Goal: Transaction & Acquisition: Purchase product/service

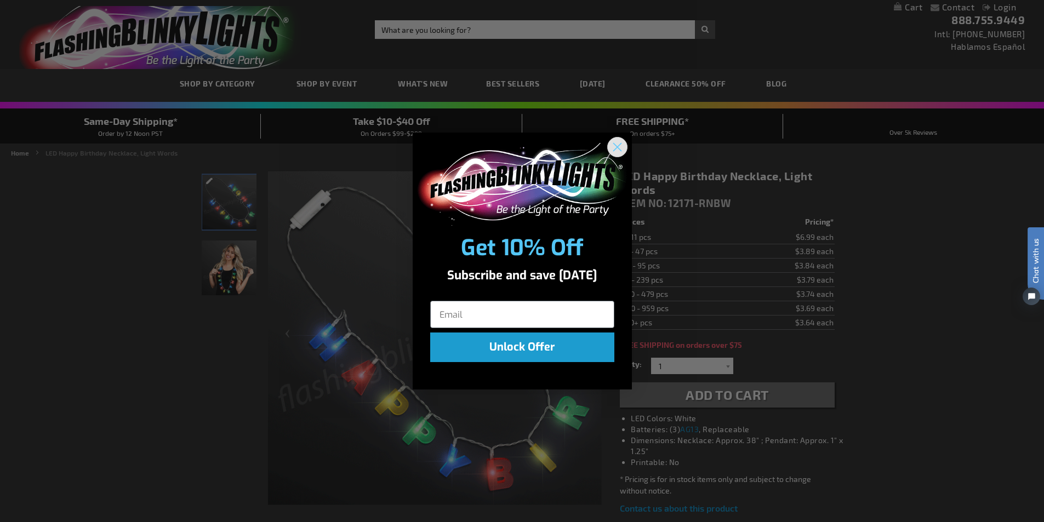
click at [616, 143] on circle "Close dialog" at bounding box center [617, 147] width 18 height 18
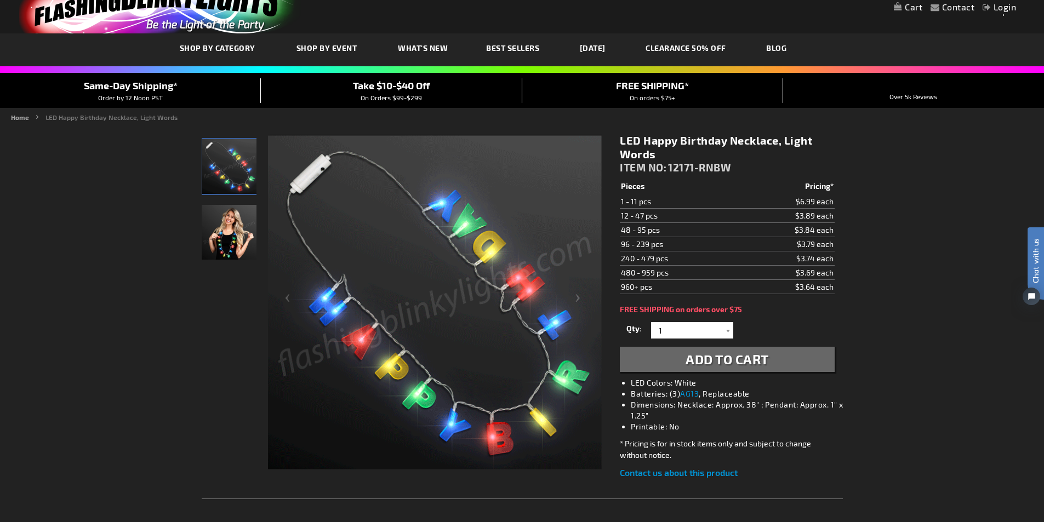
scroll to position [55, 0]
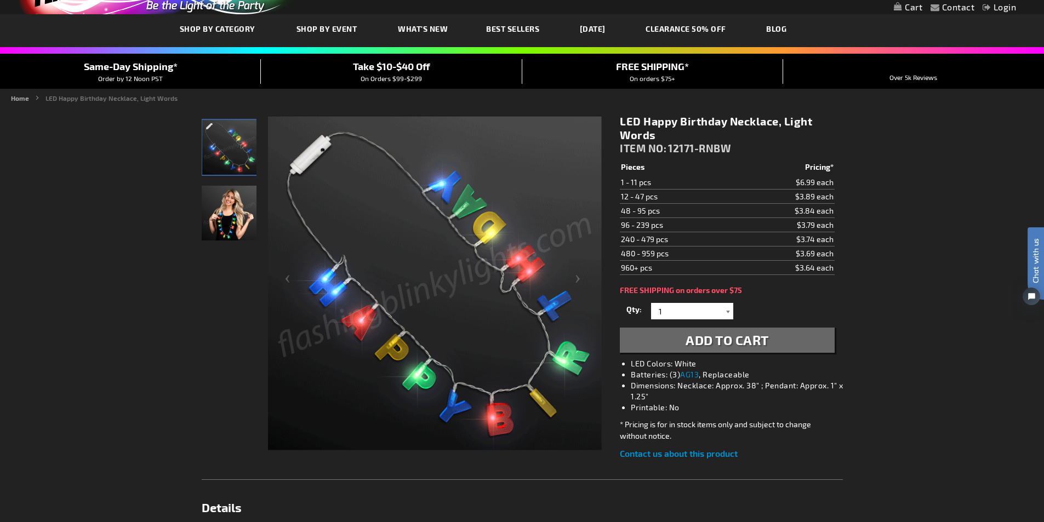
click at [726, 311] on div at bounding box center [727, 311] width 11 height 16
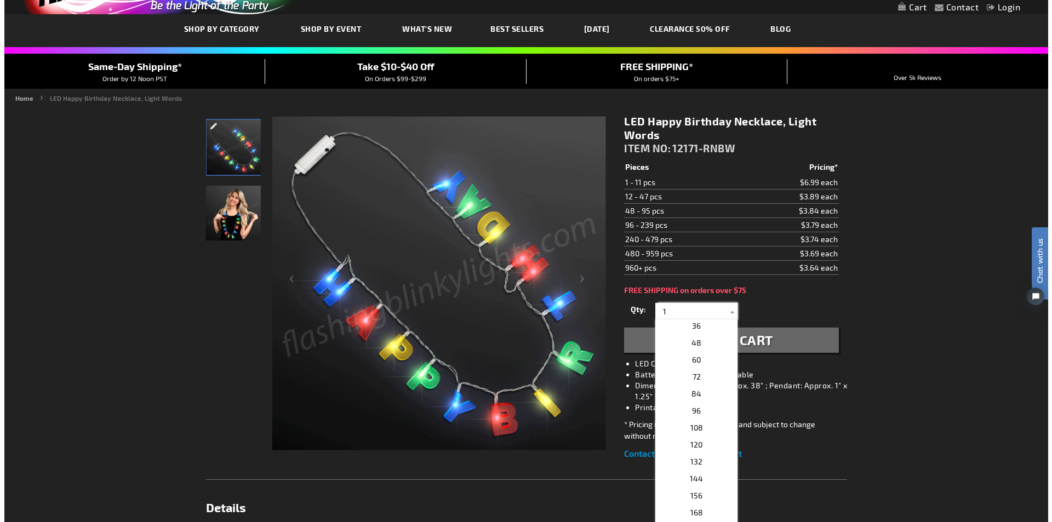
scroll to position [219, 0]
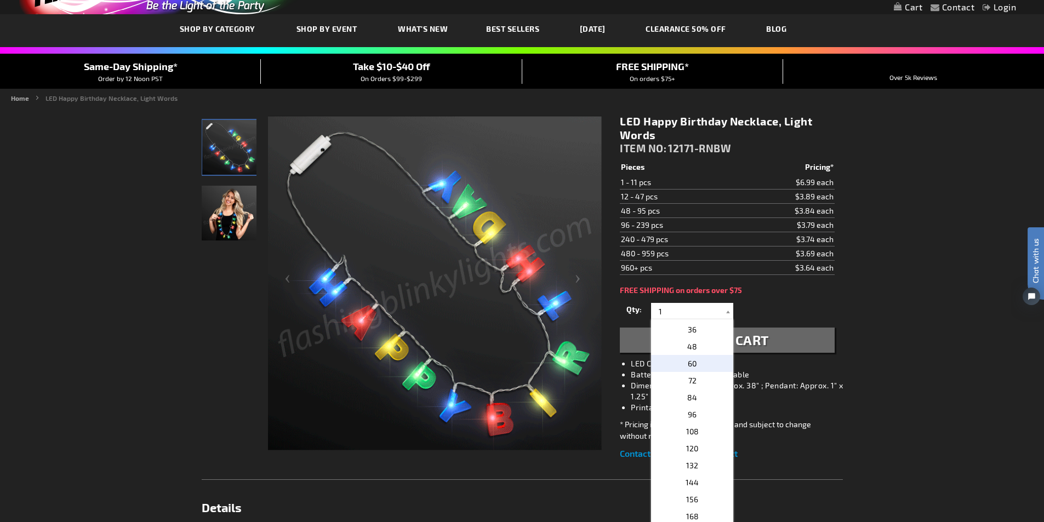
click at [696, 363] on p "60" at bounding box center [692, 363] width 82 height 17
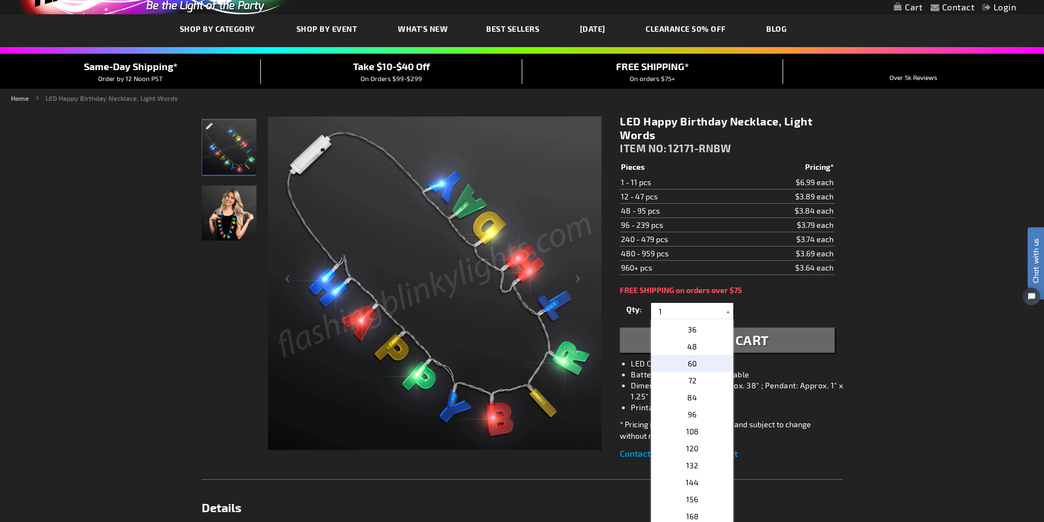
type input "60"
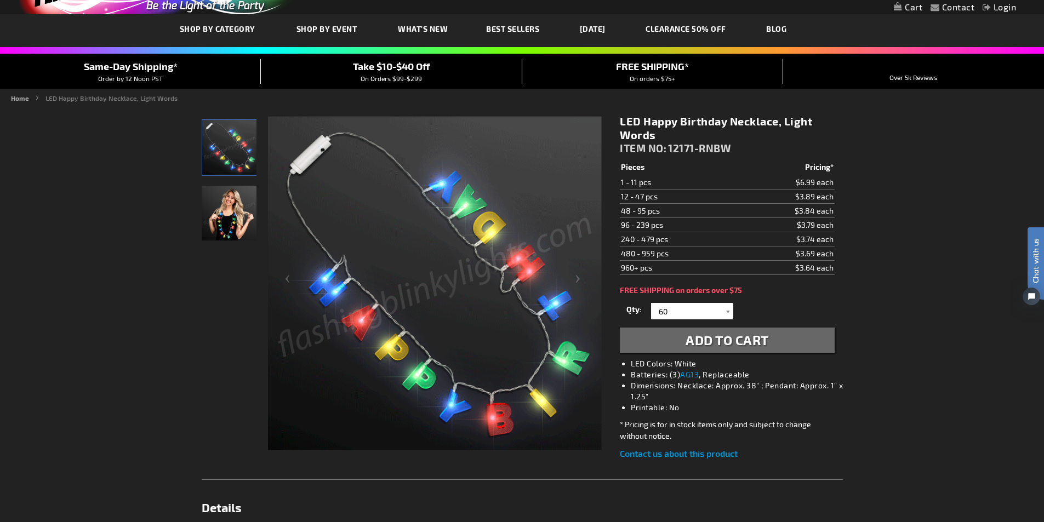
click at [735, 344] on span "Add to Cart" at bounding box center [727, 340] width 83 height 16
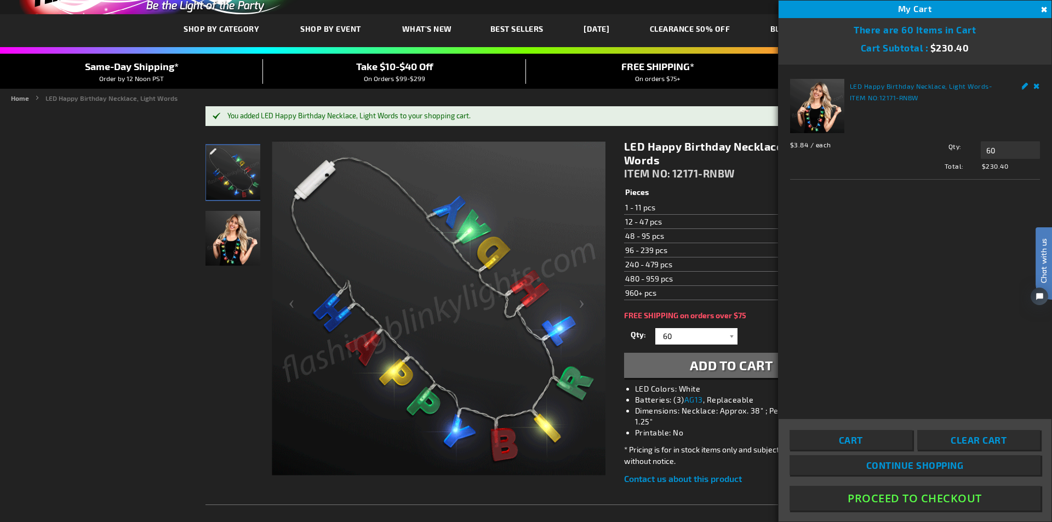
click at [1044, 13] on button "Close" at bounding box center [1044, 10] width 12 height 12
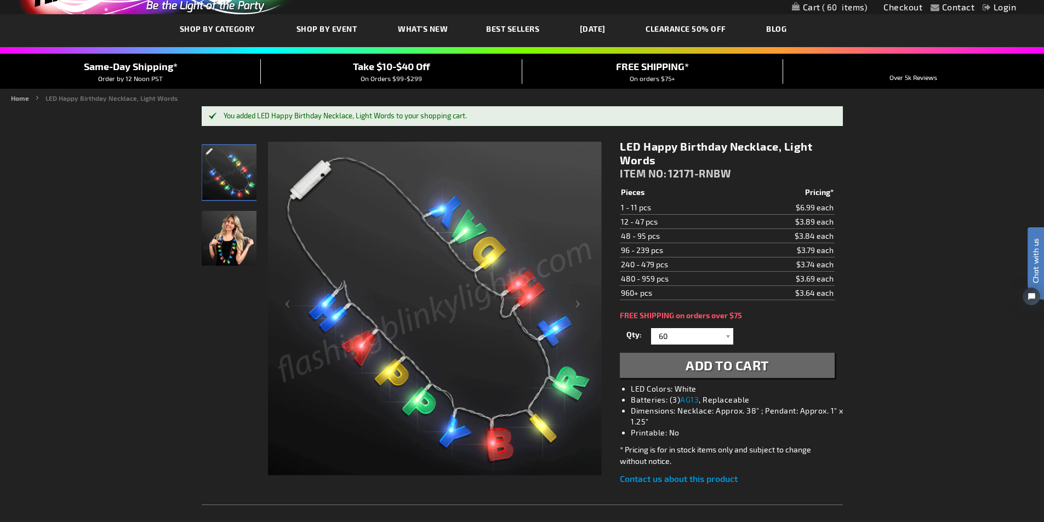
click at [838, 8] on span "60" at bounding box center [844, 7] width 45 height 10
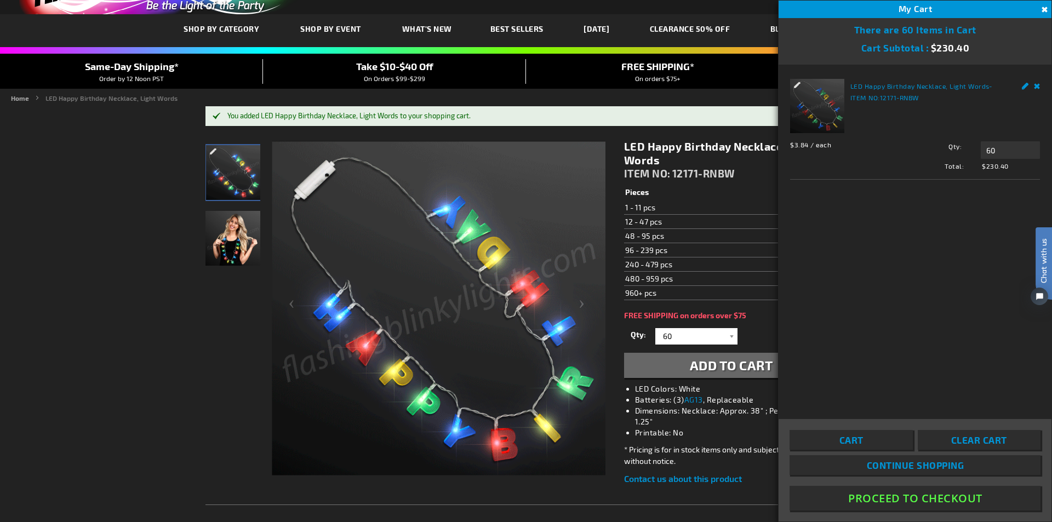
click at [1044, 9] on button "Close" at bounding box center [1044, 10] width 12 height 12
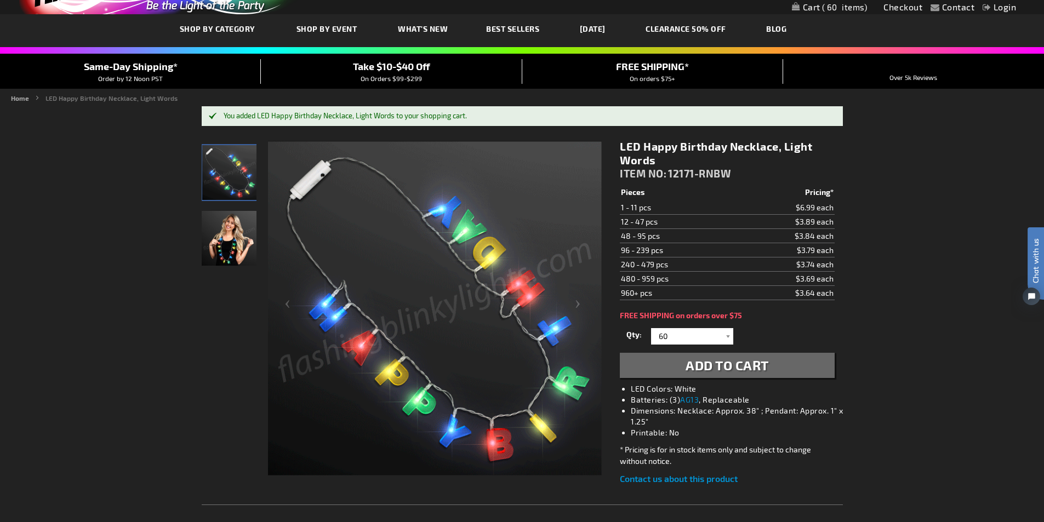
click at [1003, 8] on link "Login" at bounding box center [999, 7] width 33 height 10
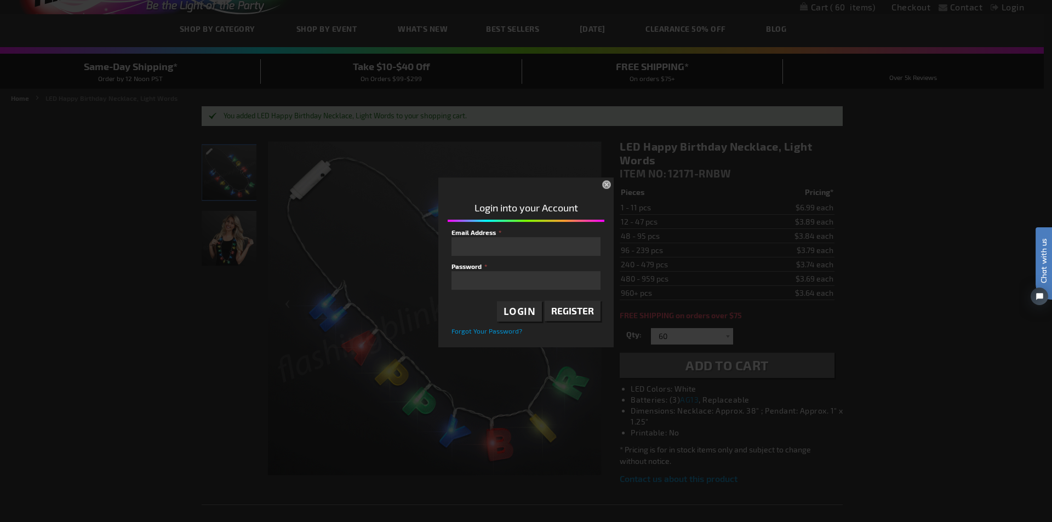
click at [568, 316] on link "Register" at bounding box center [573, 311] width 56 height 21
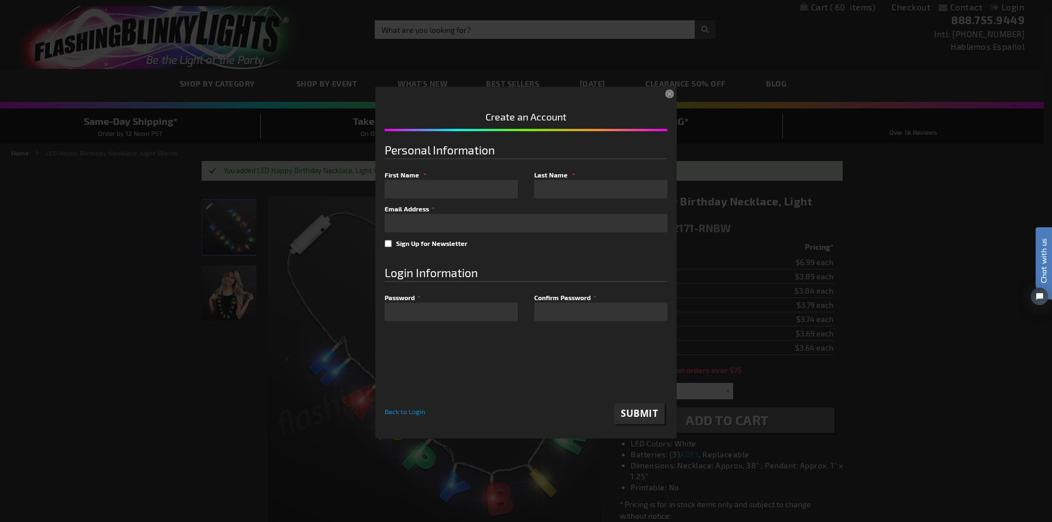
click at [669, 95] on button "×" at bounding box center [671, 95] width 24 height 24
